Goal: Communication & Community: Answer question/provide support

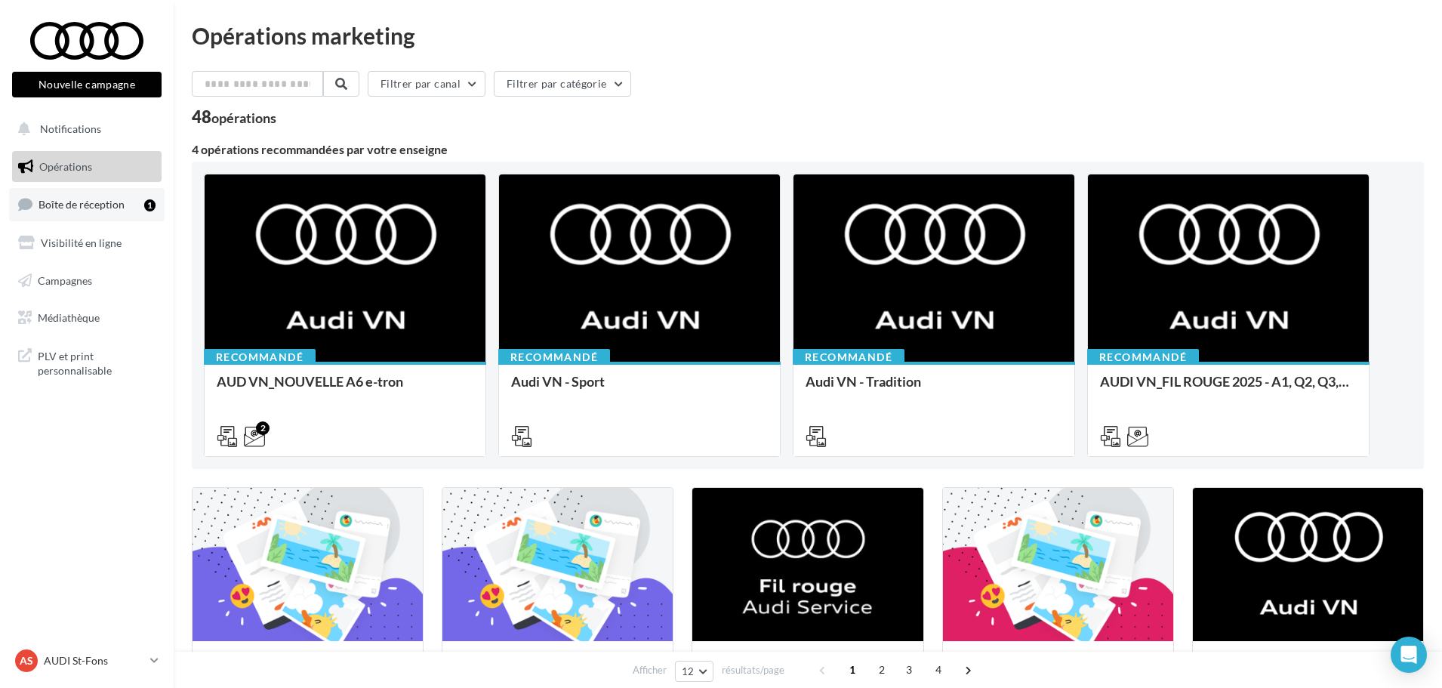
click at [140, 217] on link "Boîte de réception 1" at bounding box center [87, 204] width 156 height 32
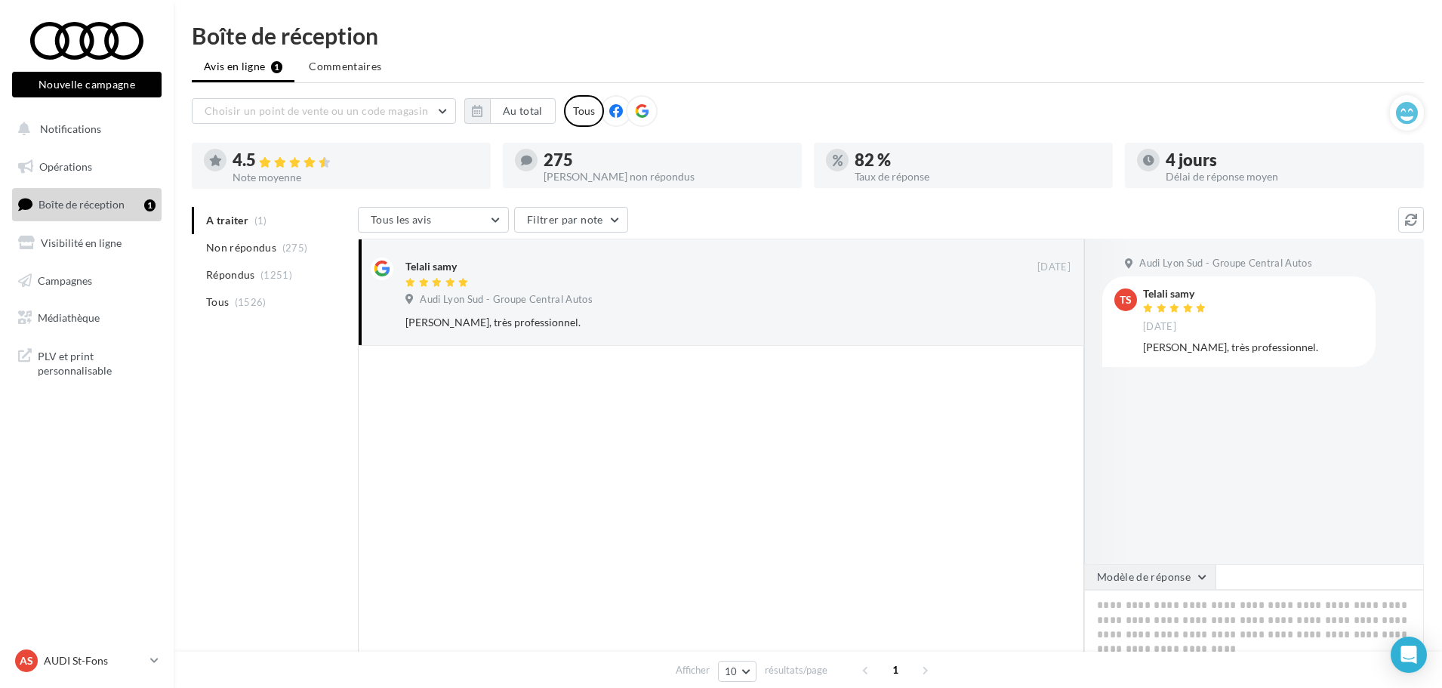
click at [1192, 572] on button "Modèle de réponse" at bounding box center [1149, 577] width 131 height 26
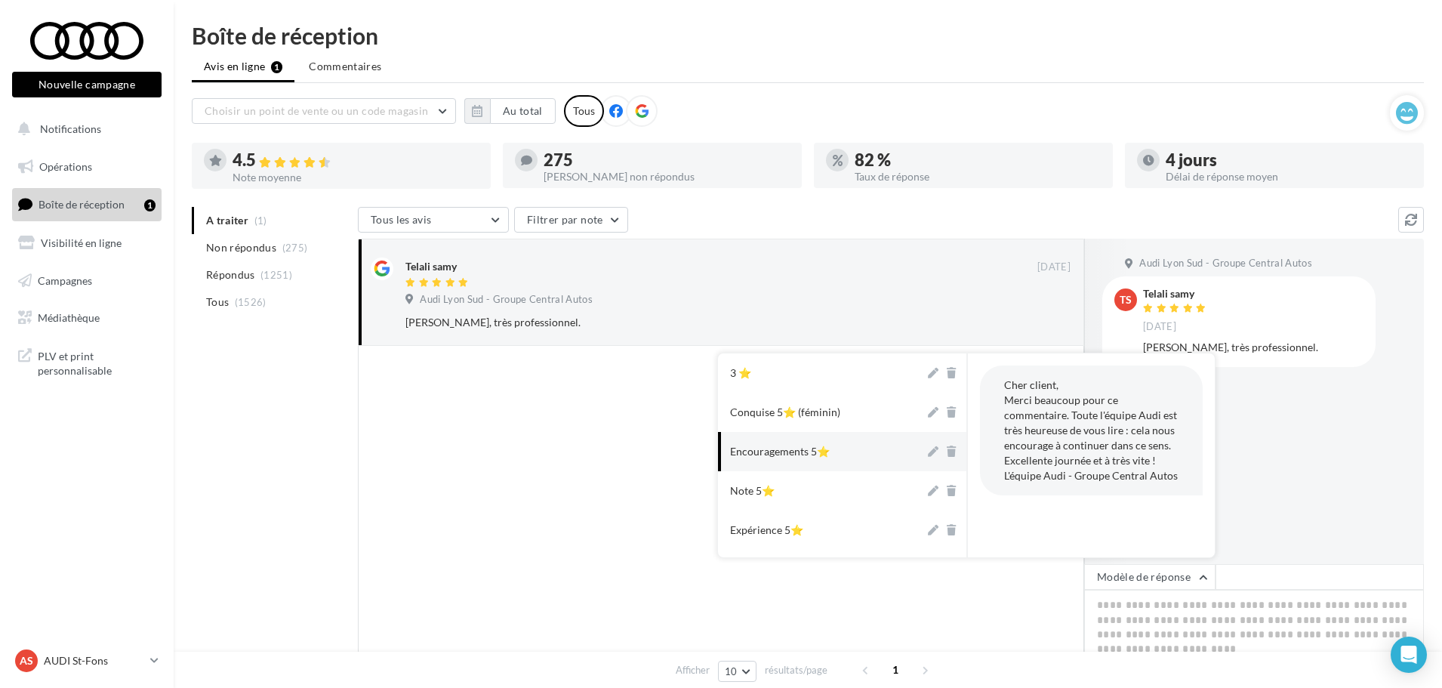
click at [820, 437] on button "Encouragements 5⭐" at bounding box center [821, 451] width 207 height 39
type textarea "**********"
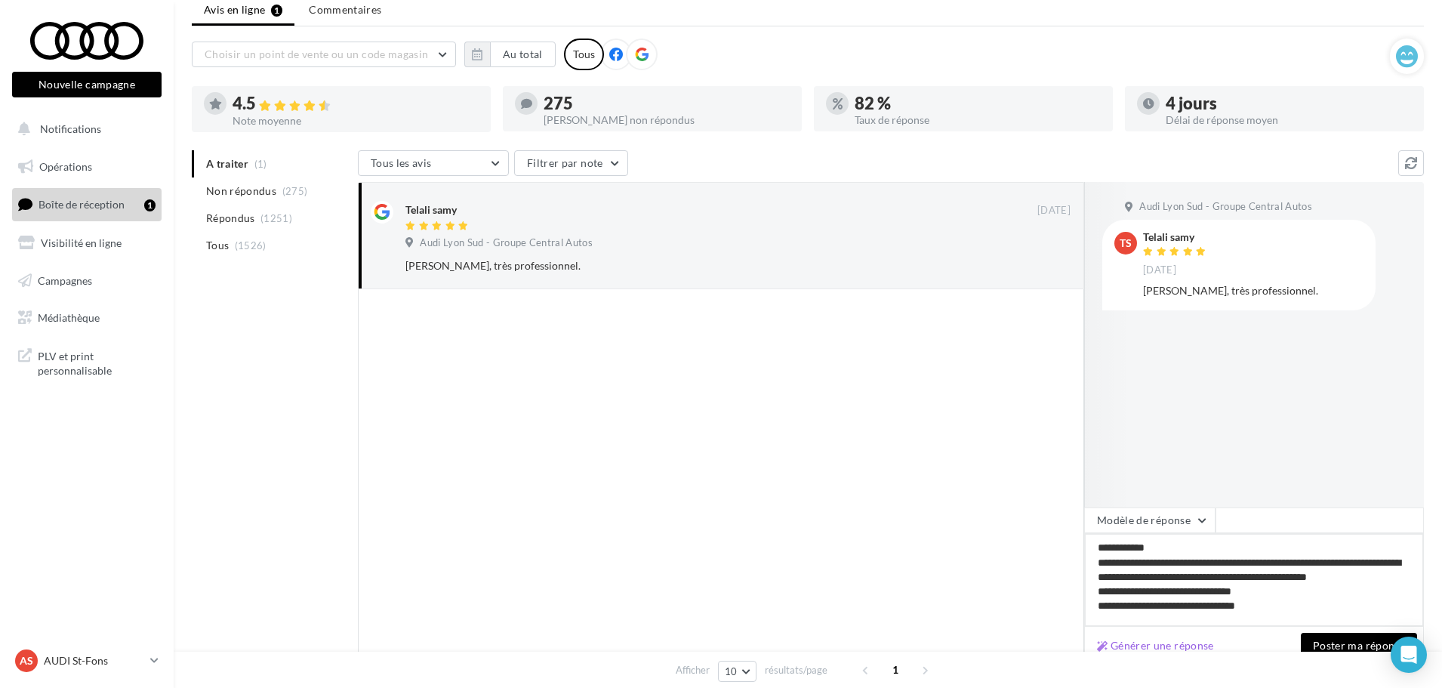
scroll to position [142, 0]
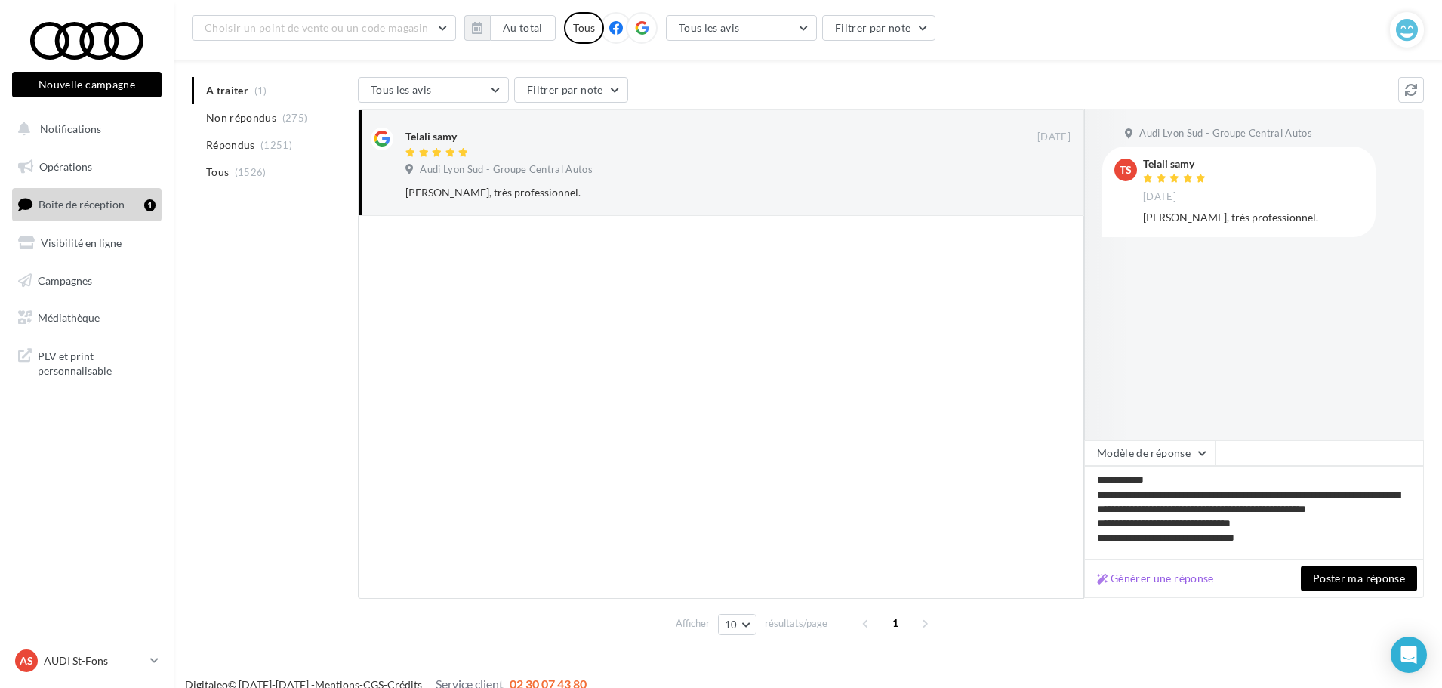
click at [1342, 576] on button "Poster ma réponse" at bounding box center [1359, 579] width 116 height 26
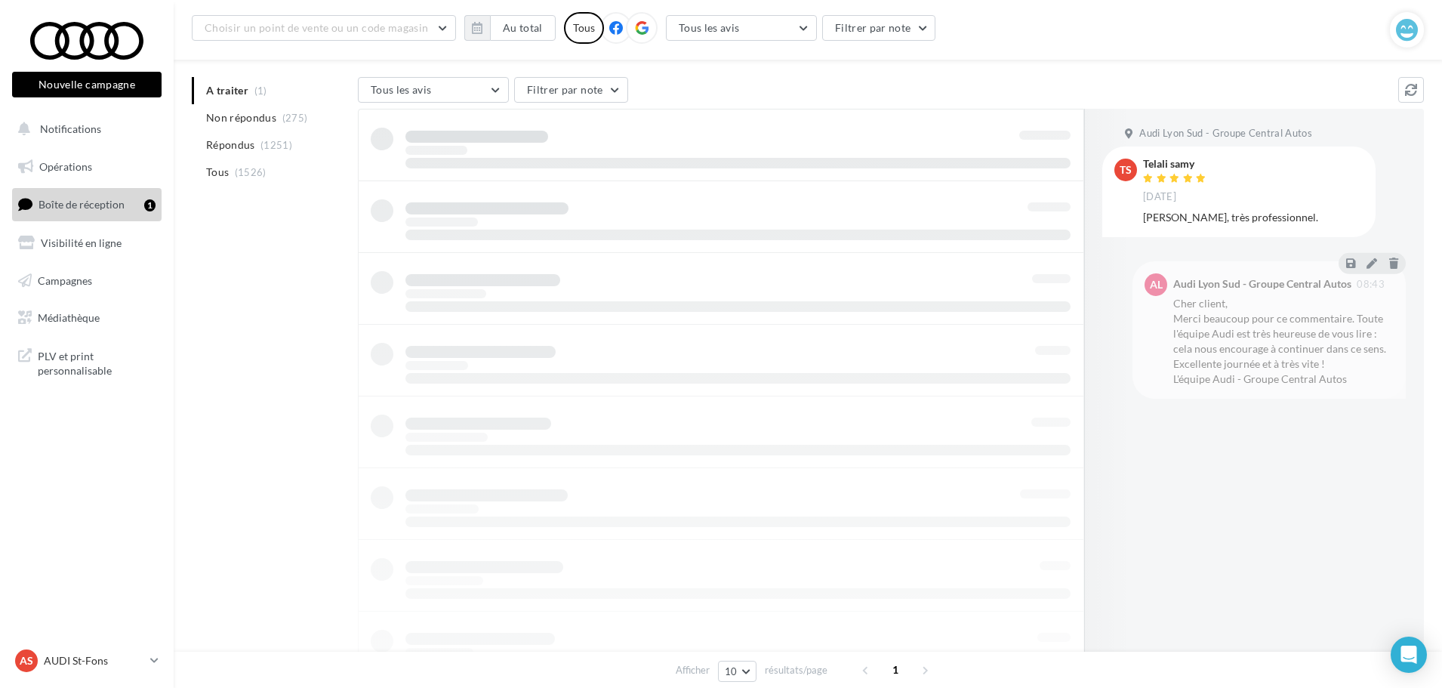
scroll to position [24, 0]
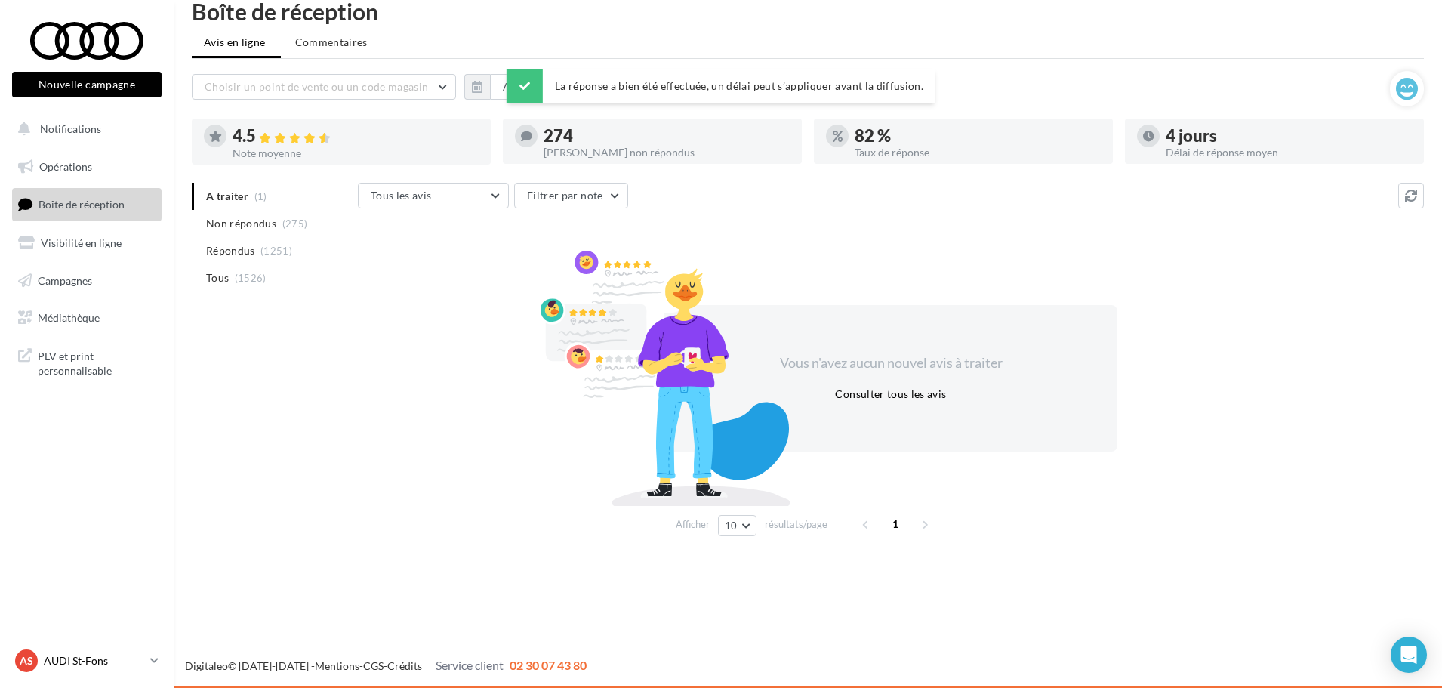
click at [99, 667] on p "AUDI St-Fons" at bounding box center [94, 660] width 100 height 15
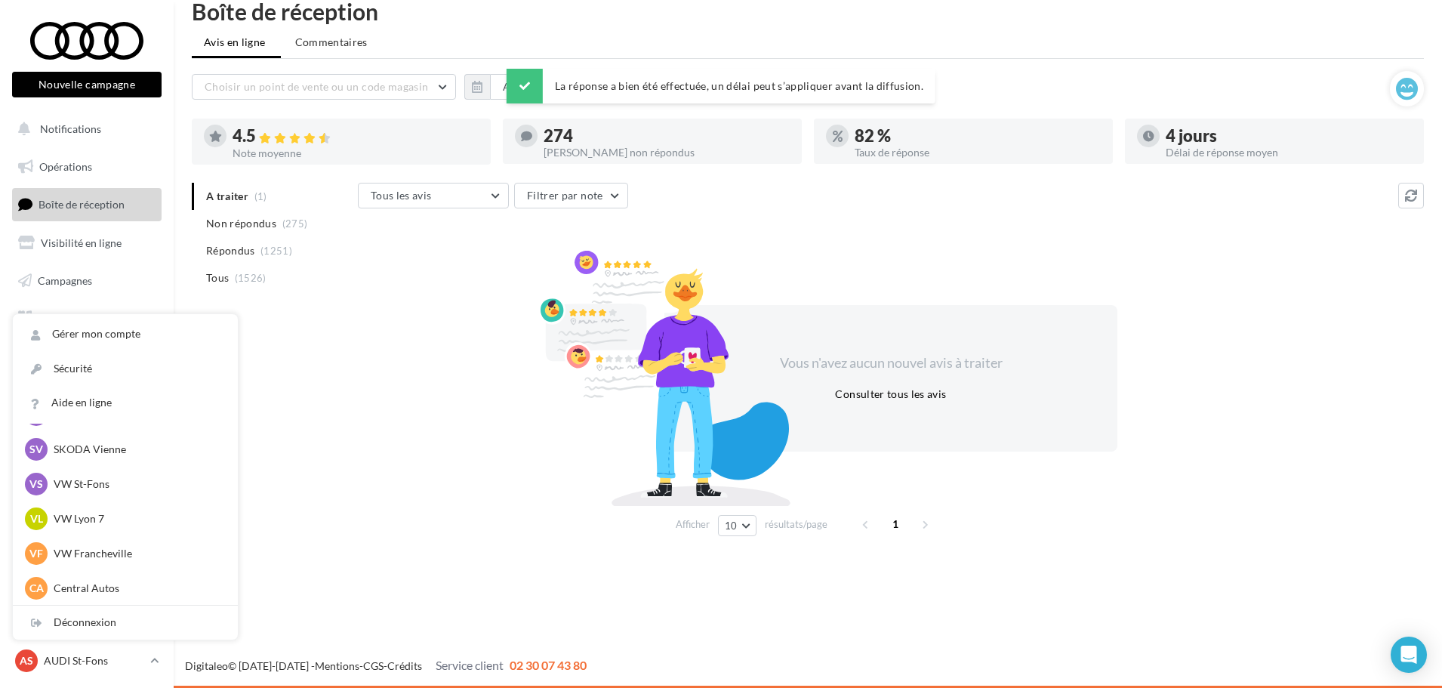
scroll to position [151, 0]
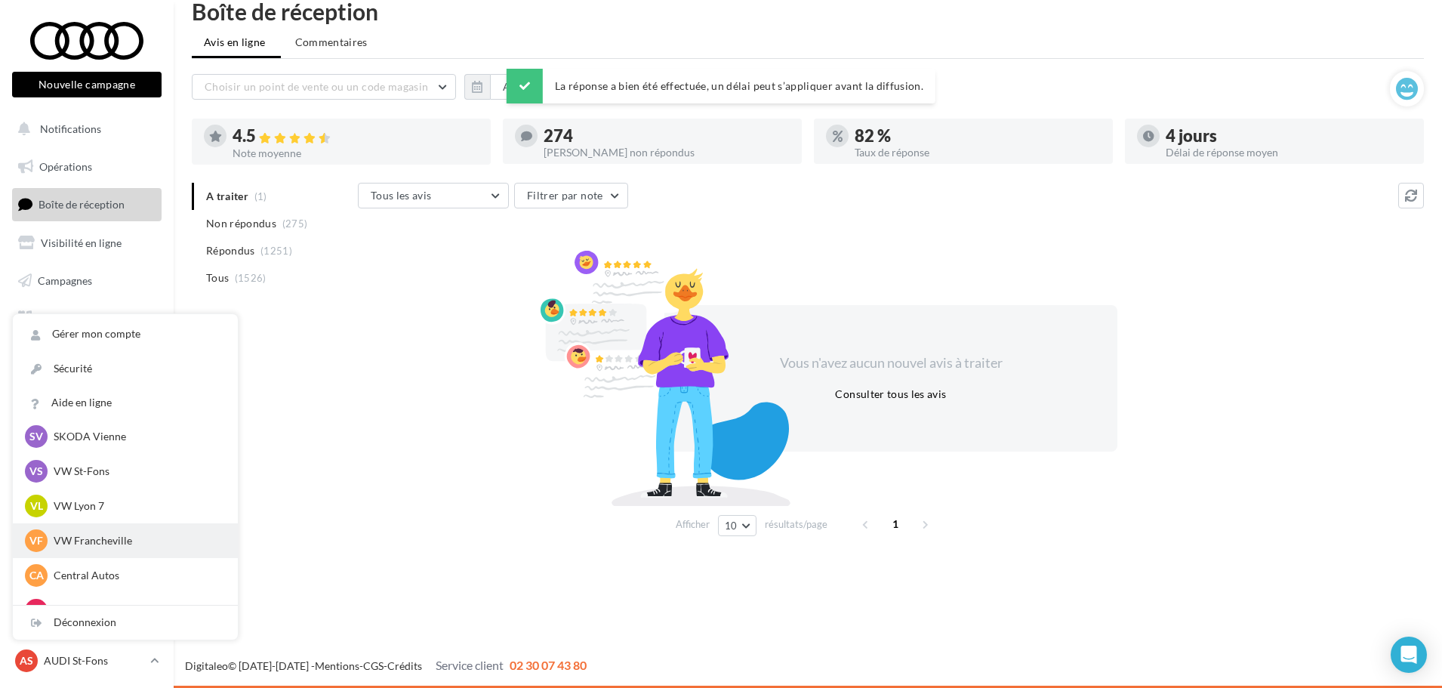
click at [127, 544] on p "VW Francheville" at bounding box center [137, 540] width 166 height 15
